Goal: Navigation & Orientation: Find specific page/section

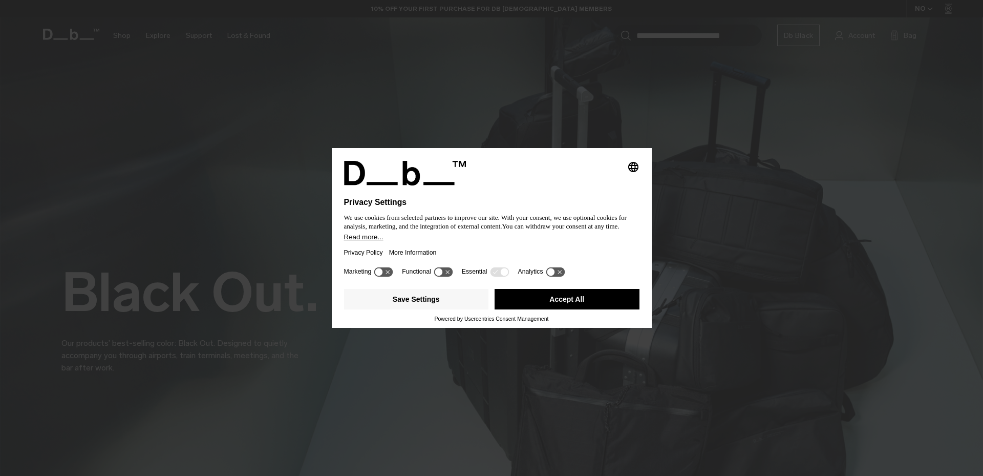
click at [552, 307] on button "Accept All" at bounding box center [567, 299] width 145 height 20
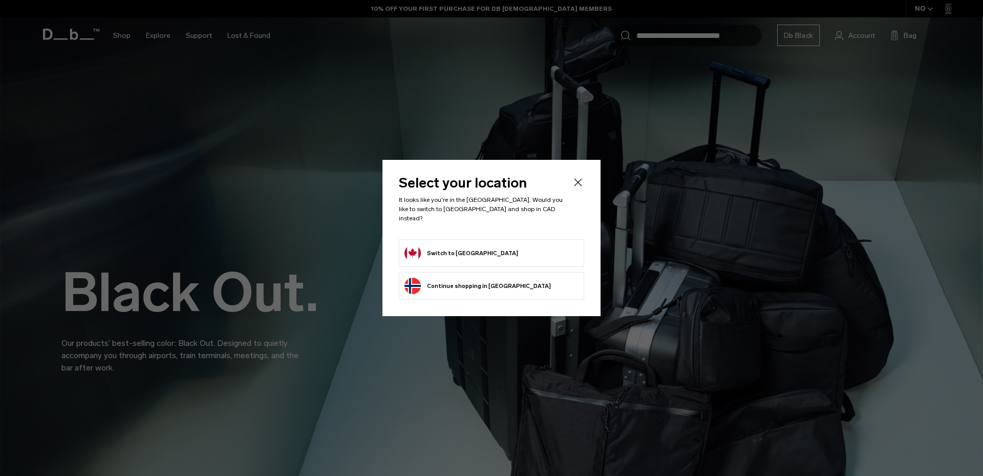
drag, startPoint x: 460, startPoint y: 248, endPoint x: 452, endPoint y: 252, distance: 8.9
click at [452, 252] on button "Switch to [GEOGRAPHIC_DATA]" at bounding box center [461, 253] width 114 height 16
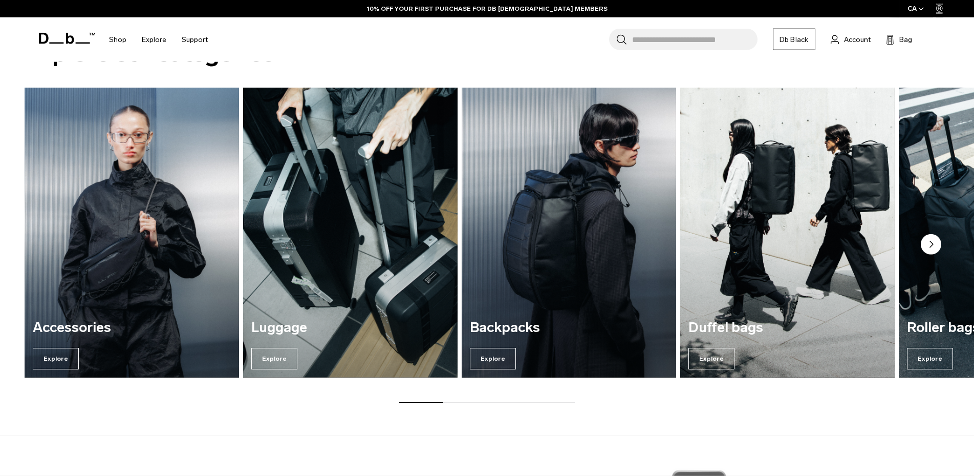
scroll to position [946, 0]
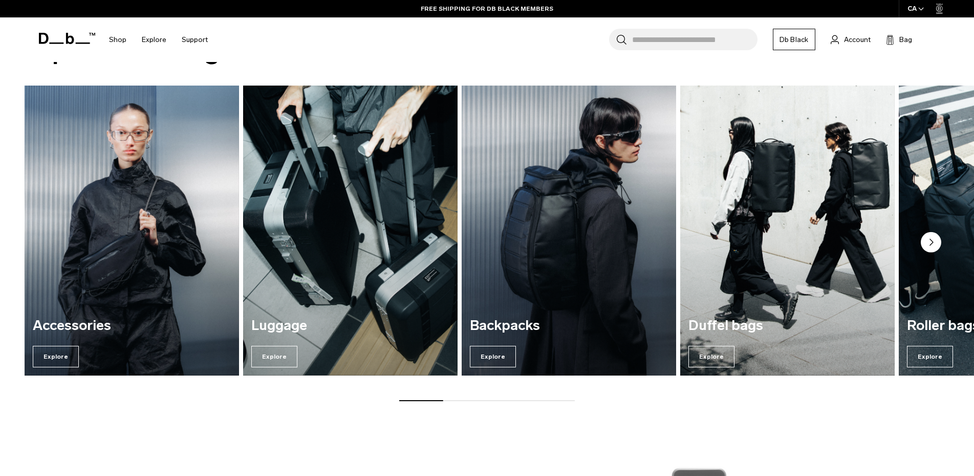
click at [596, 197] on img "3 / 7" at bounding box center [569, 230] width 221 height 298
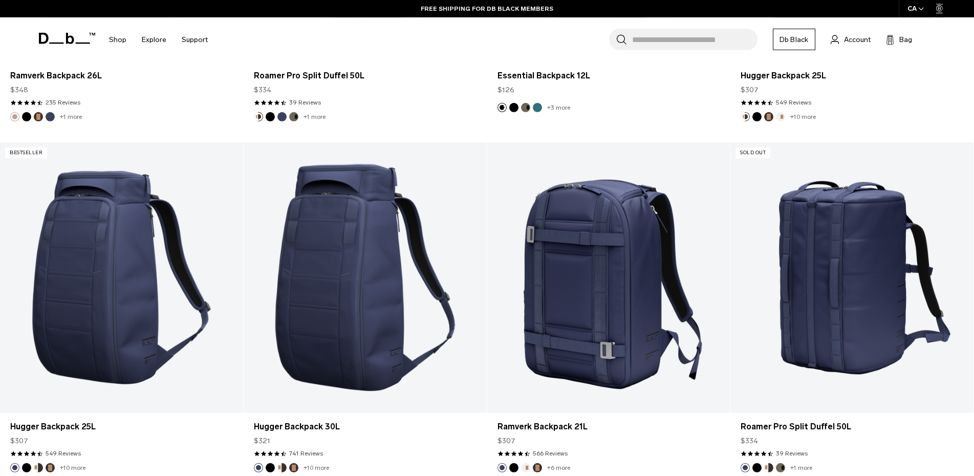
scroll to position [2953, 0]
